Goal: Task Accomplishment & Management: Manage account settings

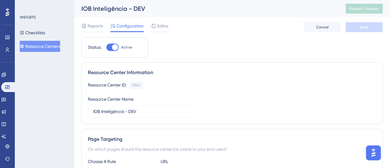
click at [42, 46] on button "Resource Centers" at bounding box center [40, 46] width 40 height 11
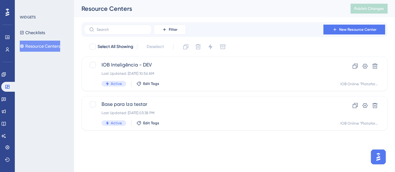
click at [168, 0] on html "Performance Users Engagement Widgets Feedback Product Updates Knowledge Base AI…" at bounding box center [197, 0] width 395 height 0
click at [349, 34] on button "New Resource Center" at bounding box center [354, 30] width 62 height 10
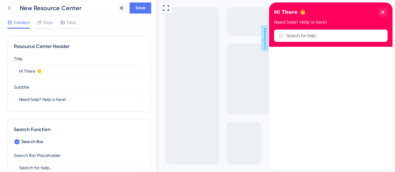
click at [9, 9] on icon at bounding box center [9, 7] width 7 height 7
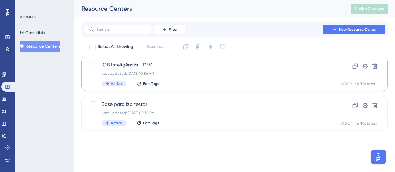
click at [353, 68] on icon at bounding box center [355, 66] width 6 height 6
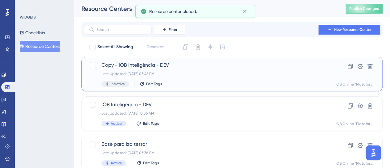
click at [192, 70] on div "Copy - IOB Inteligência - DEV Last Updated: [DATE] 03:46 PM Inactive Edit Tags" at bounding box center [207, 73] width 212 height 25
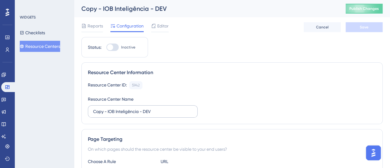
drag, startPoint x: 126, startPoint y: 115, endPoint x: 130, endPoint y: 116, distance: 4.4
click at [130, 116] on label "Copy - IOB Inteligência - DEV" at bounding box center [143, 111] width 110 height 12
click at [130, 115] on input "Copy - IOB Inteligência - DEV" at bounding box center [142, 111] width 99 height 7
click at [130, 116] on label "Copy - IOB Inteligência - DEV" at bounding box center [143, 111] width 110 height 12
click at [130, 115] on input "Copy - IOB Inteligência - DEV" at bounding box center [142, 111] width 99 height 7
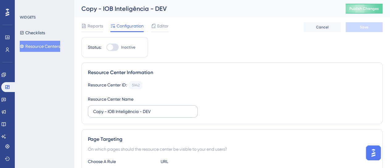
click at [129, 116] on label "Copy - IOB Inteligência - DEV" at bounding box center [143, 111] width 110 height 12
click at [129, 115] on input "Copy - IOB Inteligência - DEV" at bounding box center [142, 111] width 99 height 7
click at [129, 116] on label "Copy - IOB Inteligência - DEV" at bounding box center [143, 111] width 110 height 12
click at [129, 115] on input "Copy - IOB Inteligência - DEV" at bounding box center [142, 111] width 99 height 7
drag, startPoint x: 155, startPoint y: 111, endPoint x: 81, endPoint y: 113, distance: 74.0
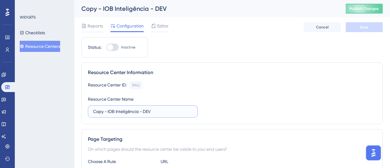
click at [84, 113] on div "Resource Center Information Resource Center ID: 5942 Copy Resource Center Name …" at bounding box center [231, 93] width 301 height 62
paste input "IOB IA"
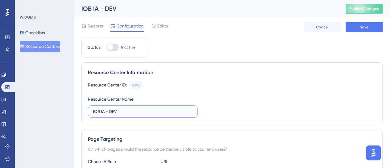
type input "IOB IA - DEV"
click at [119, 49] on label "Inactive" at bounding box center [120, 46] width 29 height 7
click at [106, 47] on input "Inactive" at bounding box center [106, 47] width 0 height 0
checkbox input "true"
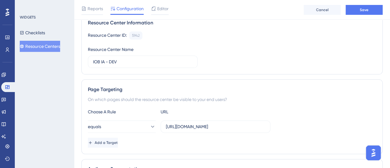
scroll to position [62, 0]
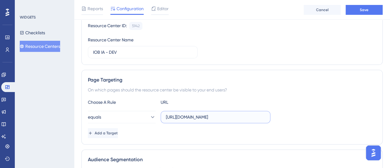
click at [181, 116] on input "[URL][DOMAIN_NAME]" at bounding box center [215, 116] width 99 height 7
paste input "ia/"
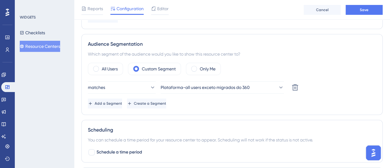
scroll to position [185, 0]
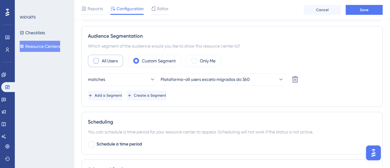
type input "[URL][DOMAIN_NAME]"
click at [108, 63] on div "All Users" at bounding box center [105, 61] width 35 height 12
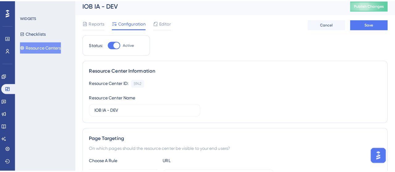
scroll to position [0, 0]
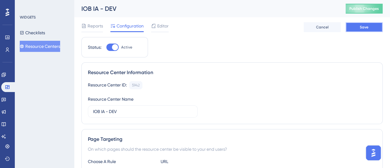
click at [364, 29] on span "Save" at bounding box center [364, 27] width 9 height 5
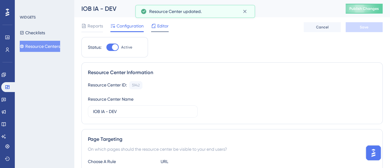
click at [164, 27] on span "Editor" at bounding box center [162, 25] width 11 height 7
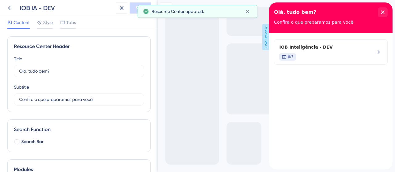
click at [354, 50] on span "IOB Inteligência - DEV" at bounding box center [320, 46] width 82 height 7
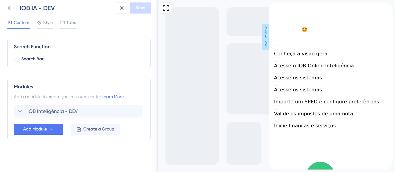
scroll to position [83, 0]
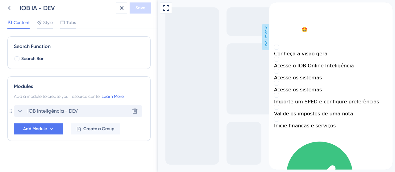
click at [35, 109] on span "IOB Inteligência - DEV" at bounding box center [52, 111] width 50 height 7
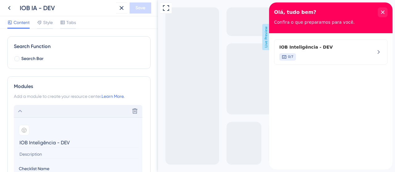
scroll to position [114, 0]
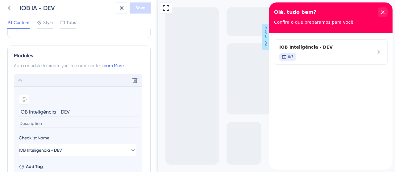
click at [24, 80] on div "Delete" at bounding box center [78, 80] width 128 height 12
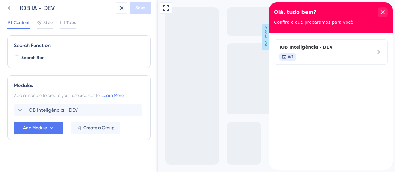
scroll to position [83, 0]
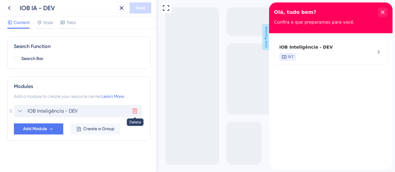
click at [134, 111] on icon at bounding box center [135, 111] width 6 height 6
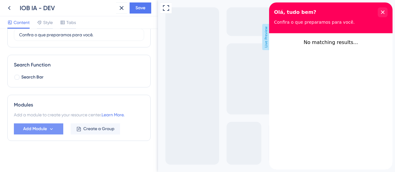
click at [53, 129] on icon at bounding box center [51, 129] width 5 height 5
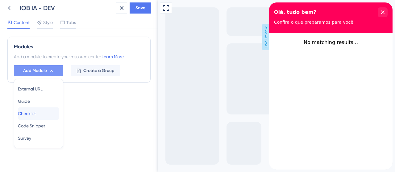
click at [35, 113] on span "Checklist" at bounding box center [27, 113] width 18 height 7
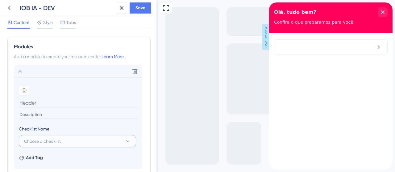
click at [47, 138] on span "Choose a checklist" at bounding box center [42, 141] width 37 height 7
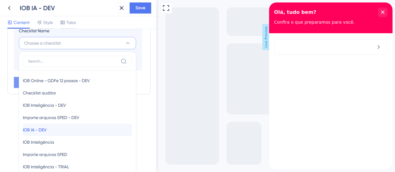
click at [47, 127] on span "IOB IA - DEV" at bounding box center [35, 129] width 24 height 7
type input "IOB IA - DEV"
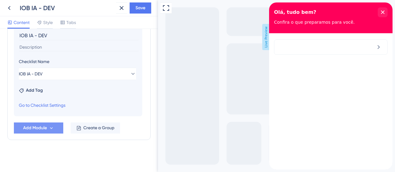
scroll to position [189, 0]
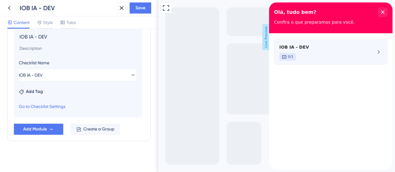
click at [301, 56] on div "0/1" at bounding box center [320, 56] width 82 height 7
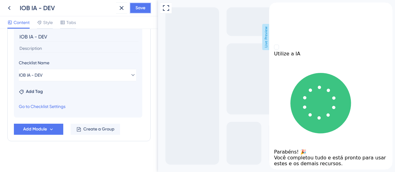
click at [143, 12] on button "Save" at bounding box center [140, 7] width 22 height 11
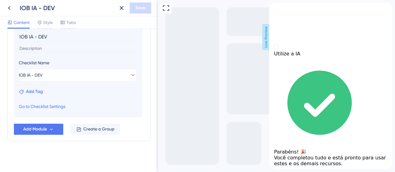
click at [32, 93] on span "Add Tag" at bounding box center [34, 91] width 17 height 7
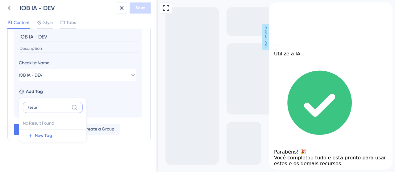
type input "teste"
click at [127, 104] on section "Add emoji IOB IA - DEV Checklist Name IOB IA - DEV Add Tag teste No Result Foun…" at bounding box center [78, 64] width 128 height 106
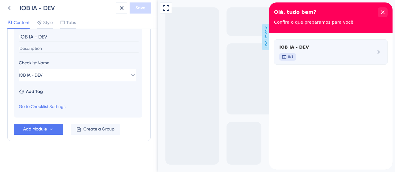
click at [318, 54] on div "0/1" at bounding box center [320, 56] width 82 height 7
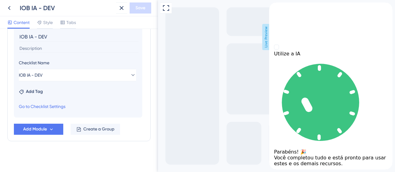
click at [45, 94] on div "Add Tag" at bounding box center [78, 91] width 118 height 10
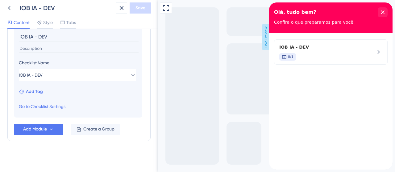
click at [41, 93] on span "Add Tag" at bounding box center [34, 91] width 17 height 7
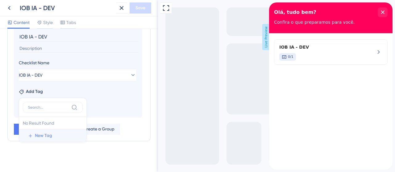
click at [46, 135] on span "New Tag" at bounding box center [43, 135] width 17 height 7
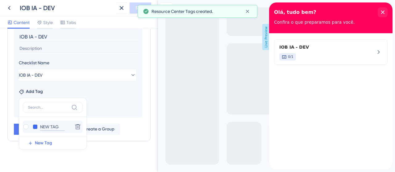
click at [56, 125] on input "NEW TAG" at bounding box center [52, 127] width 25 height 8
type input "teste"
click at [117, 107] on section "Add emoji IOB IA - DEV Checklist Name IOB IA - DEV Add Tag teste teste Delete N…" at bounding box center [78, 64] width 128 height 106
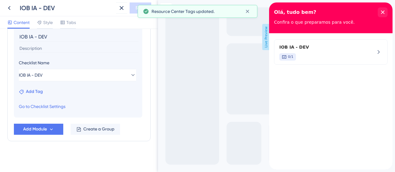
click at [32, 90] on span "Add Tag" at bounding box center [34, 91] width 17 height 7
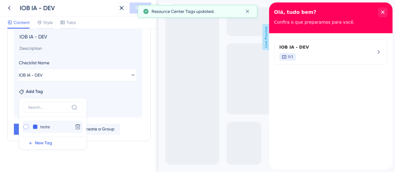
click at [28, 125] on div at bounding box center [26, 127] width 6 height 6
checkbox input "true"
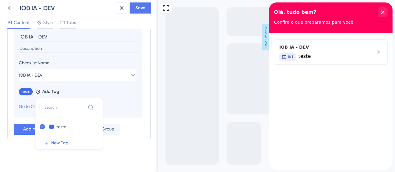
click at [25, 96] on section "Add emoji IOB IA - DEV Checklist Name IOB IA - DEV teste Remove Add Tag teste t…" at bounding box center [78, 64] width 128 height 106
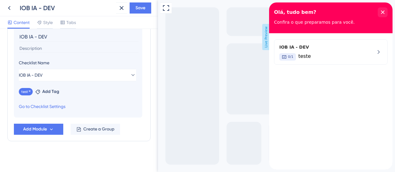
click at [26, 94] on div "teste Remove" at bounding box center [26, 91] width 14 height 7
click at [47, 90] on span "Add Tag" at bounding box center [50, 91] width 17 height 7
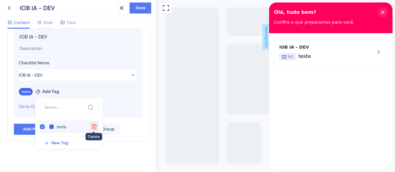
click at [95, 127] on icon at bounding box center [94, 127] width 5 height 5
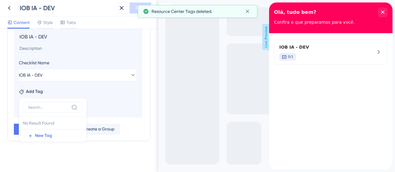
click at [126, 99] on section "Add emoji IOB IA - DEV Checklist Name IOB IA - DEV Add Tag No Result Found No R…" at bounding box center [78, 64] width 128 height 106
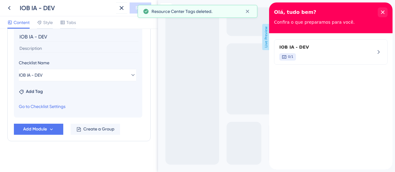
click at [180, 104] on div "Full Screen Preview Live Preview" at bounding box center [276, 86] width 237 height 172
